Goal: Information Seeking & Learning: Learn about a topic

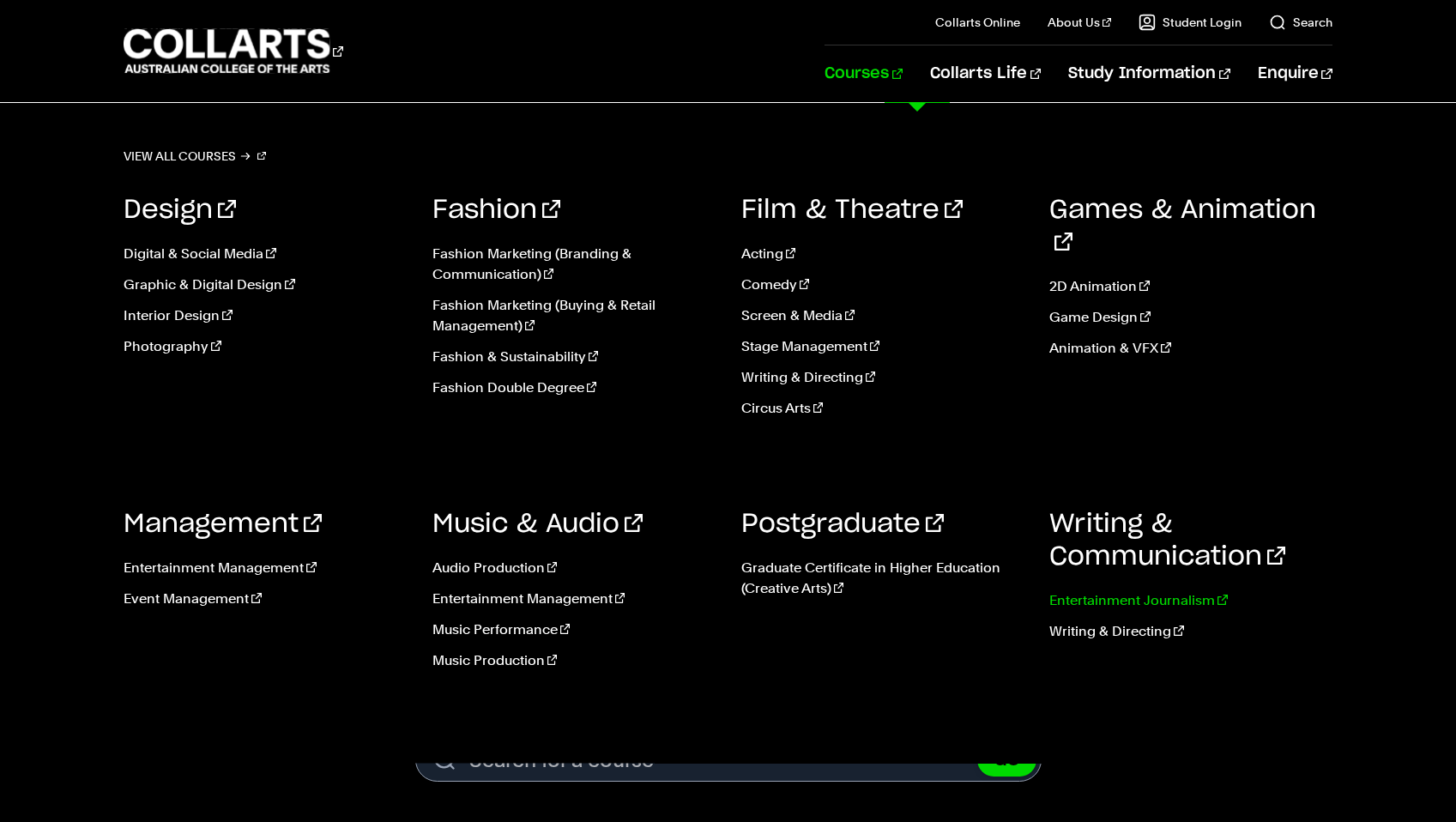
click at [1168, 604] on link "Entertainment Journalism" at bounding box center [1190, 600] width 283 height 21
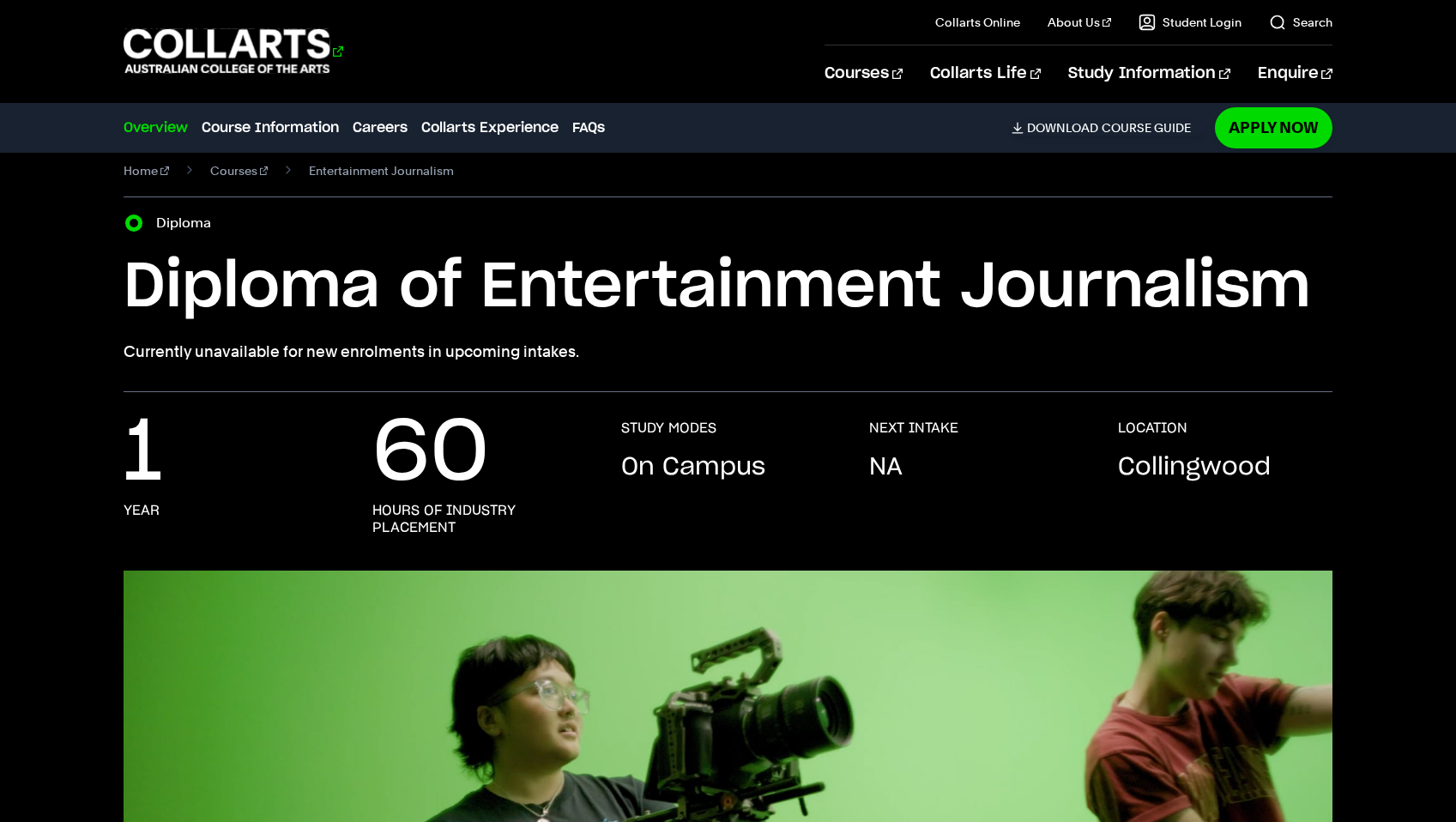
scroll to position [11, 0]
